Goal: Information Seeking & Learning: Learn about a topic

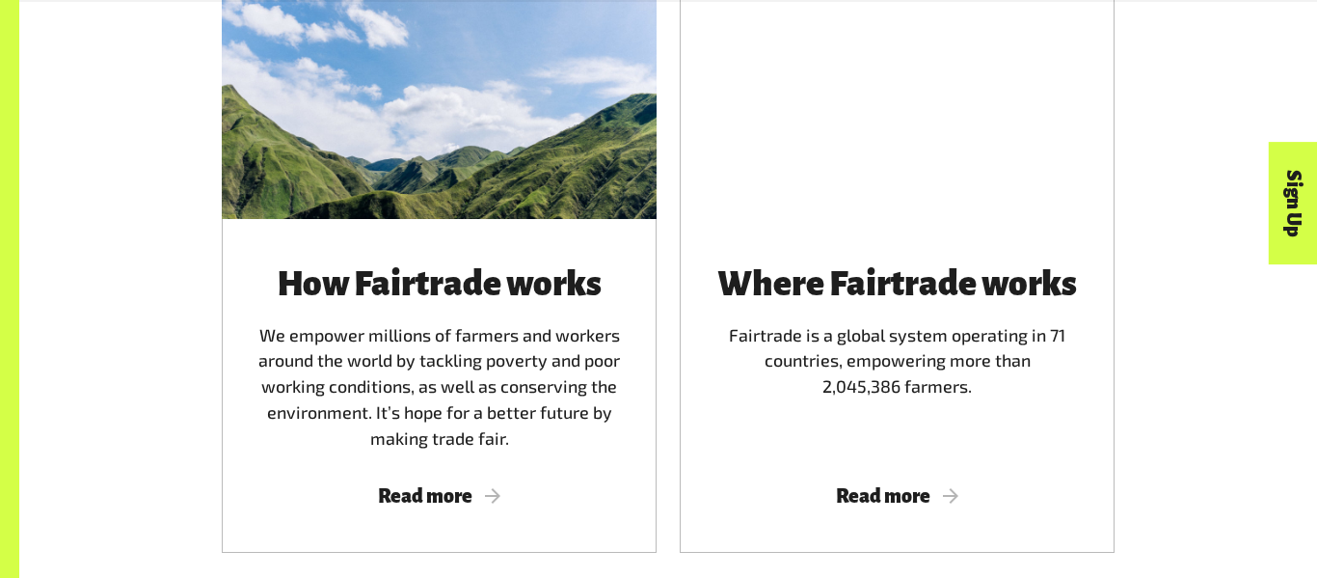
scroll to position [1187, 0]
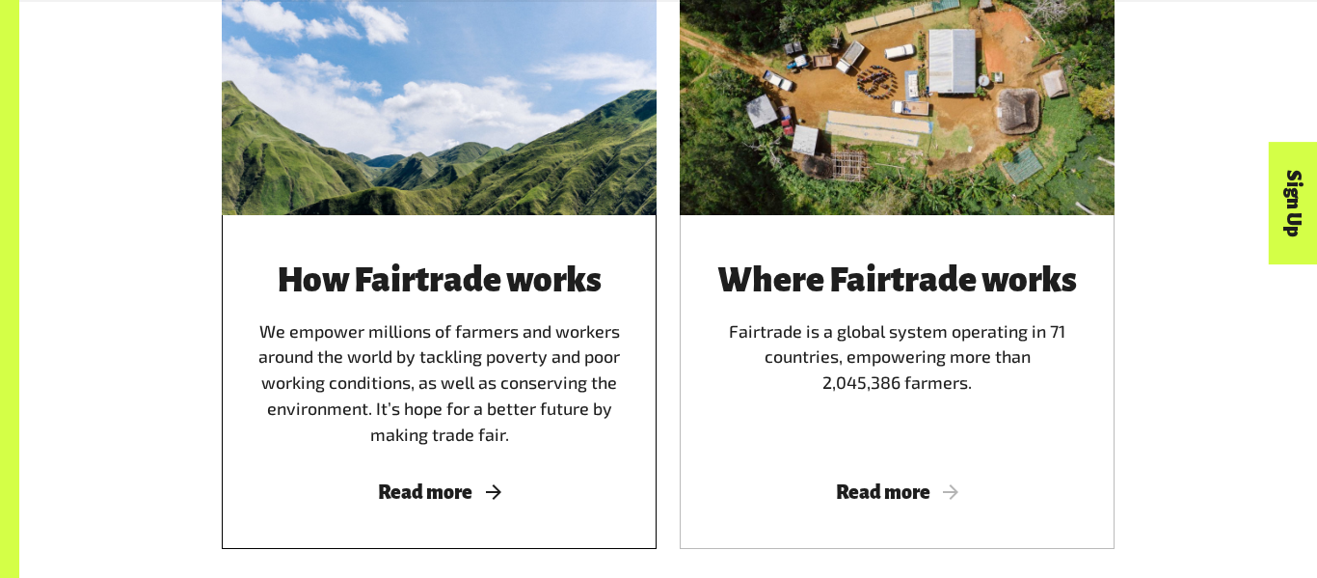
click at [417, 342] on div "How Fairtrade works We empower millions of farmers and workers around the world…" at bounding box center [439, 354] width 389 height 186
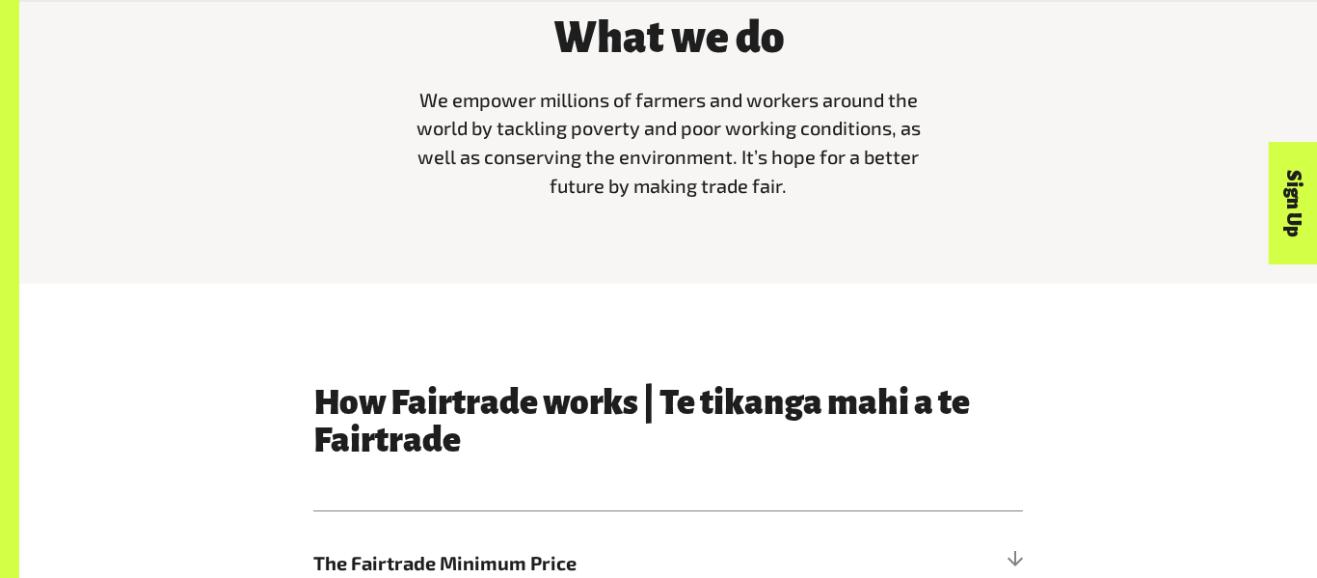
scroll to position [659, 0]
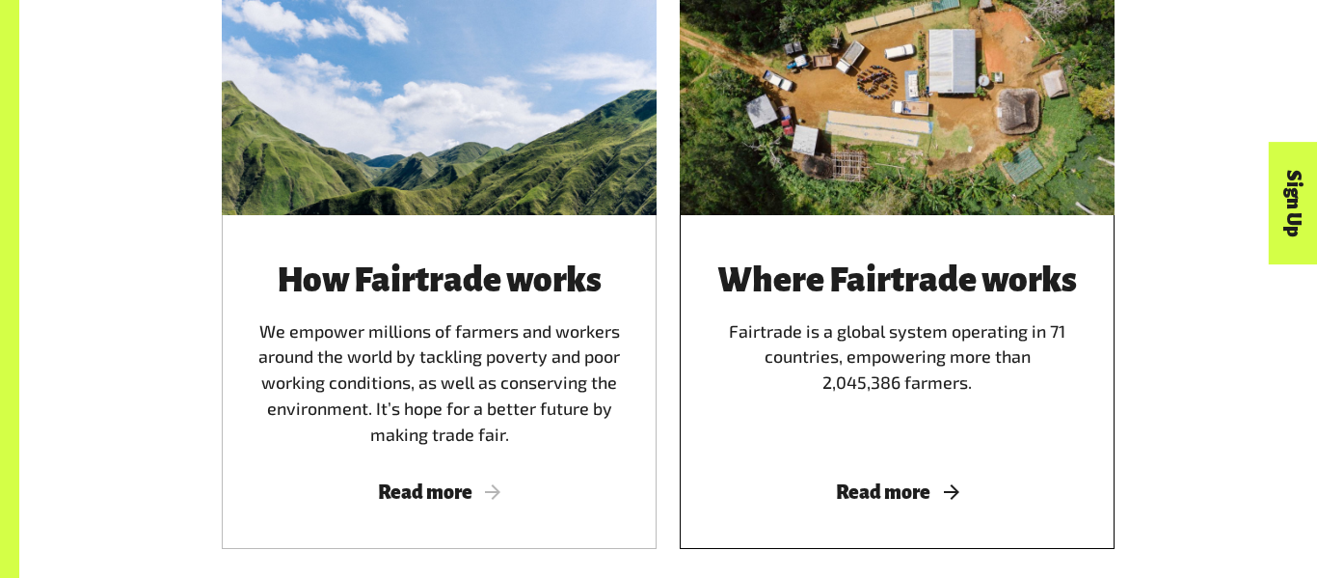
click at [949, 255] on div "Where Fairtrade works Fairtrade is a global system operating in 71 countries, e…" at bounding box center [897, 382] width 435 height 334
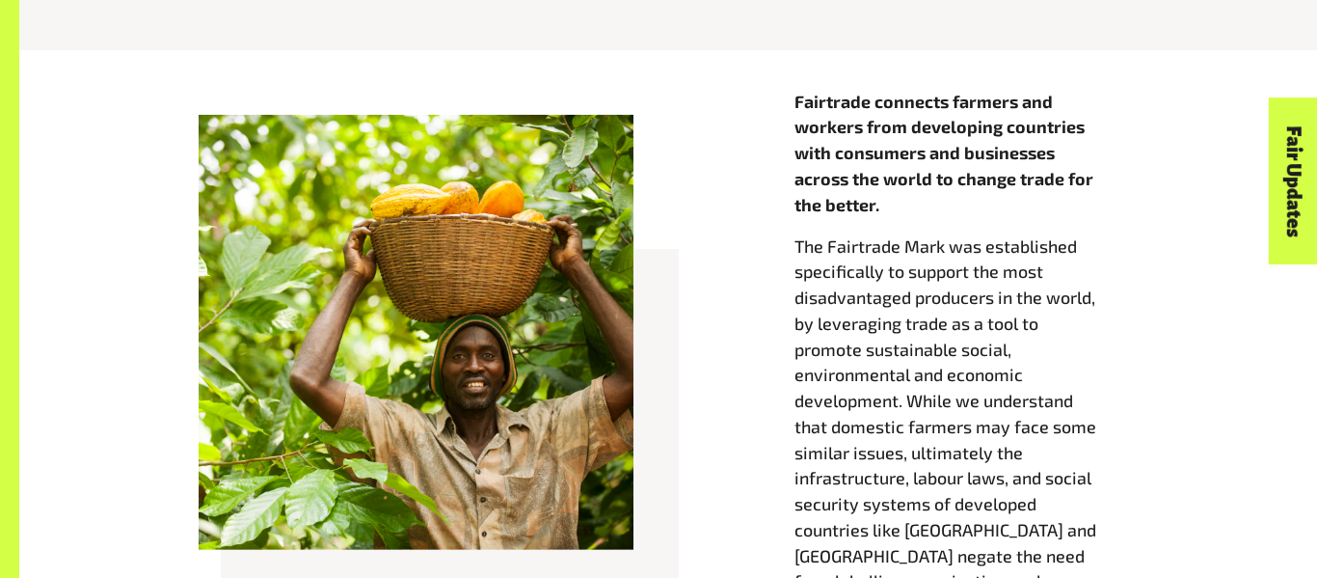
scroll to position [764, 0]
